Goal: Find specific page/section: Find specific page/section

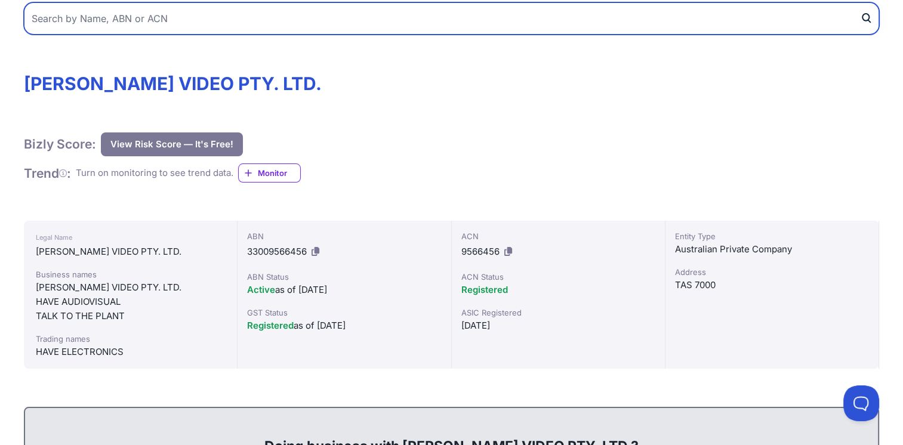
click at [179, 19] on input "text" at bounding box center [452, 18] width 856 height 32
type input "HAVE [PERSON_NAME] VIDEO PTY LTD"
click at [860, 2] on button "submit" at bounding box center [869, 18] width 19 height 32
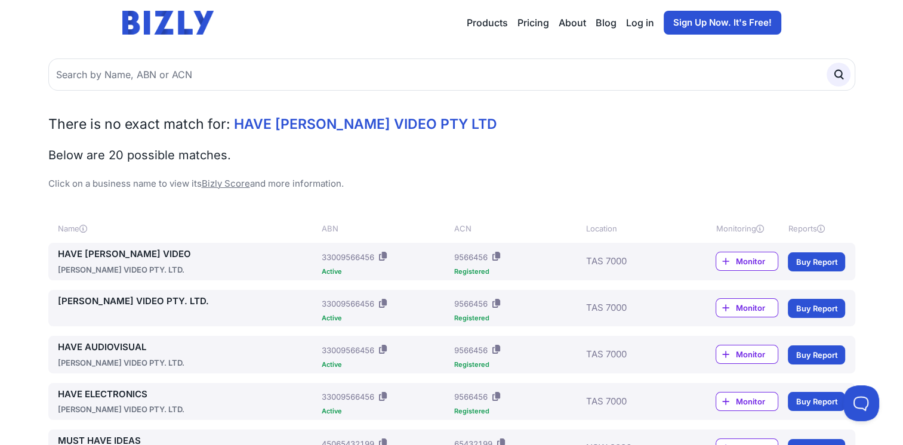
scroll to position [119, 0]
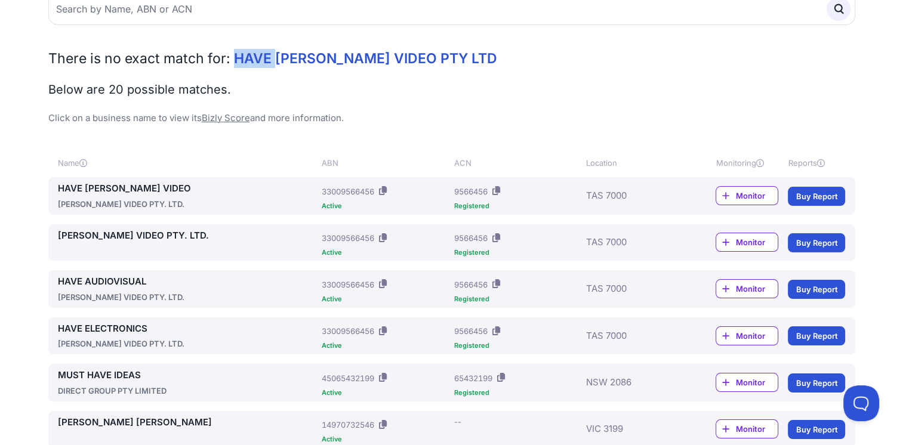
drag, startPoint x: 272, startPoint y: 56, endPoint x: 234, endPoint y: 56, distance: 38.2
click at [234, 56] on span "HAVE [PERSON_NAME] VIDEO PTY LTD" at bounding box center [365, 58] width 263 height 17
click at [626, 67] on div "There is no exact match for: HAVE [PERSON_NAME] VIDEO PTY LTD Below are 20 poss…" at bounding box center [451, 87] width 807 height 76
